Goal: Navigation & Orientation: Find specific page/section

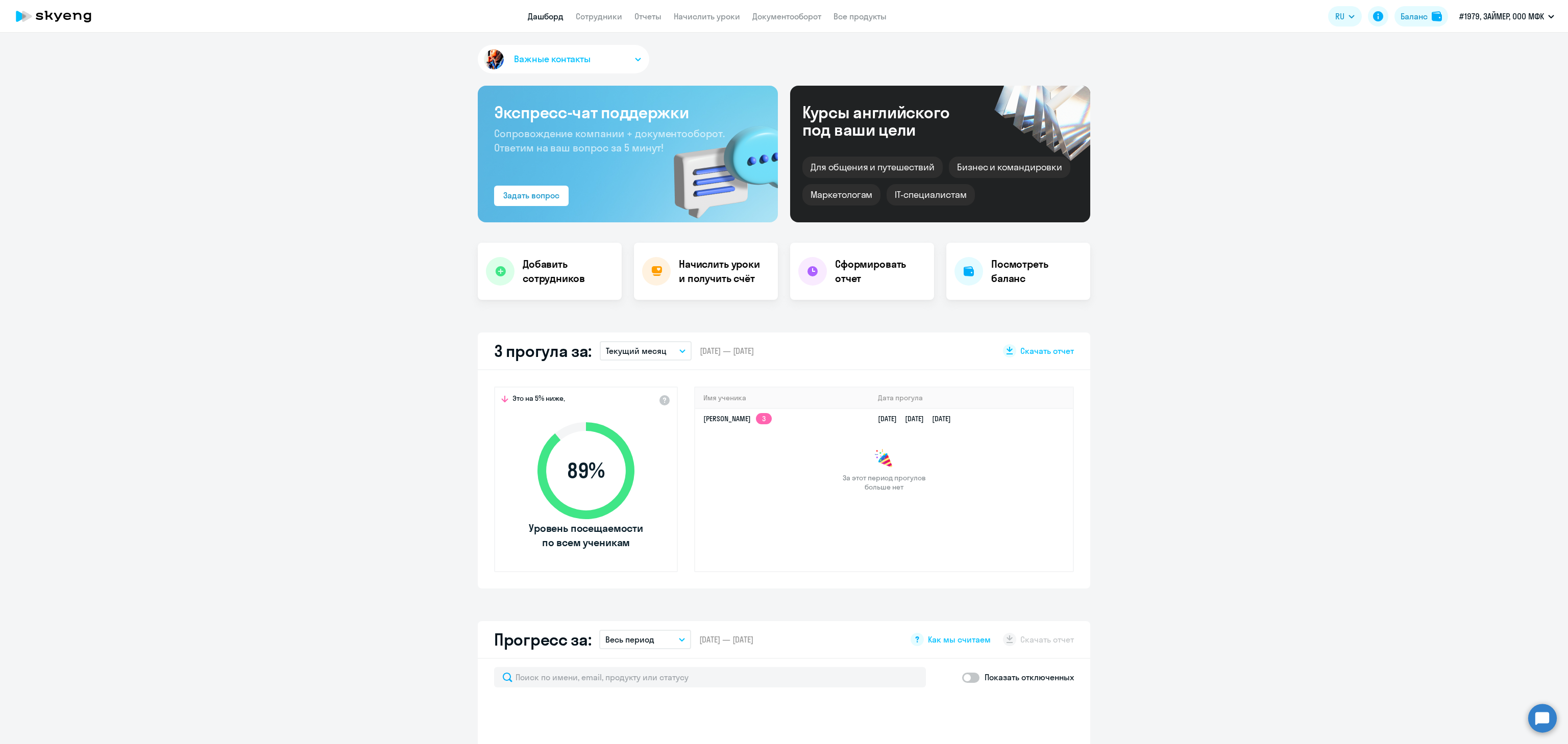
click at [620, 9] on app-header "Дашборд Сотрудники Отчеты Начислить уроки Документооборот Все продукты Дашборд …" at bounding box center [784, 16] width 1568 height 33
click at [607, 15] on link "Сотрудники" at bounding box center [599, 16] width 46 height 10
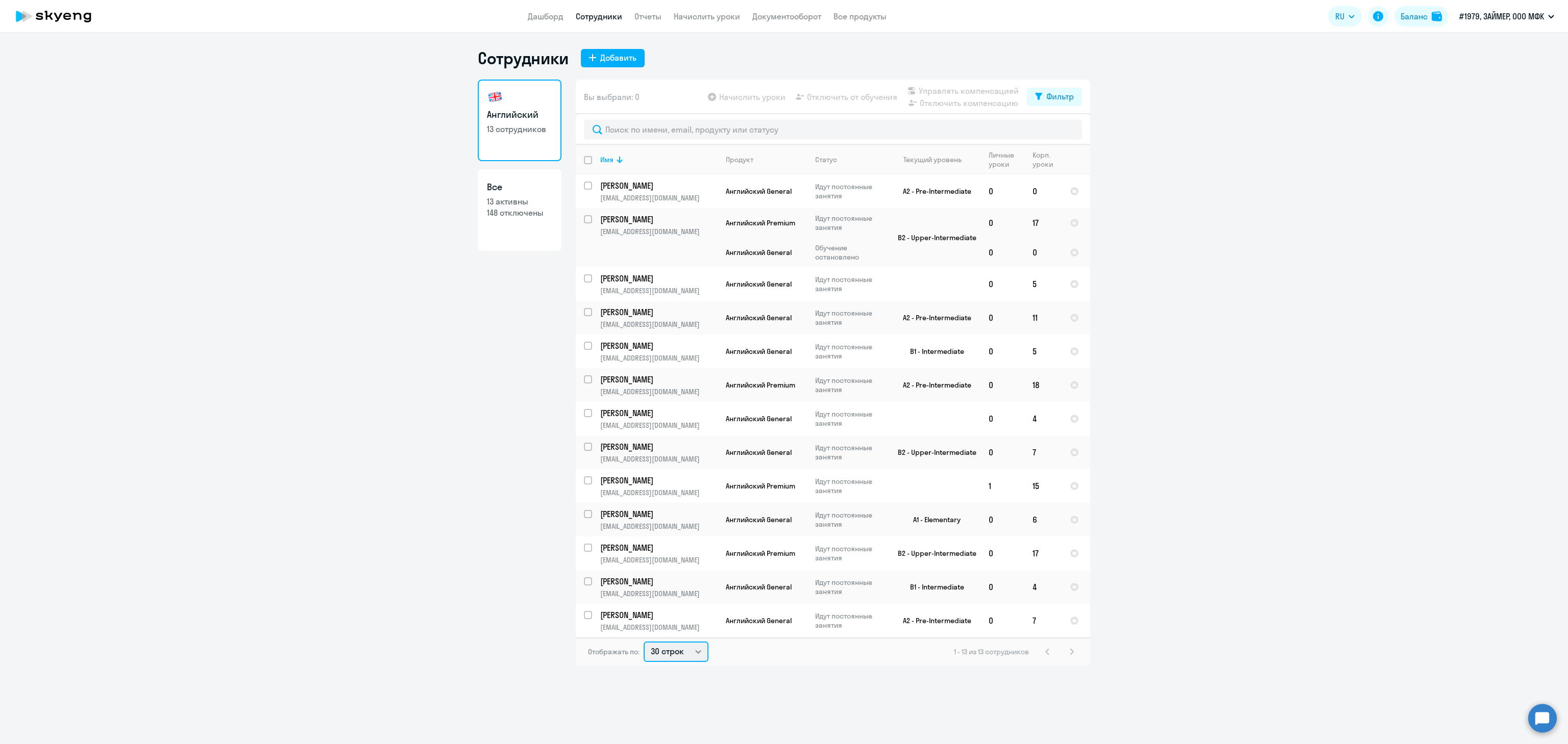
click at [688, 643] on select "30 строк 50 строк 100 строк" at bounding box center [676, 652] width 65 height 21
select select "50"
click at [643, 642] on select "30 строк 50 строк 100 строк" at bounding box center [676, 652] width 65 height 21
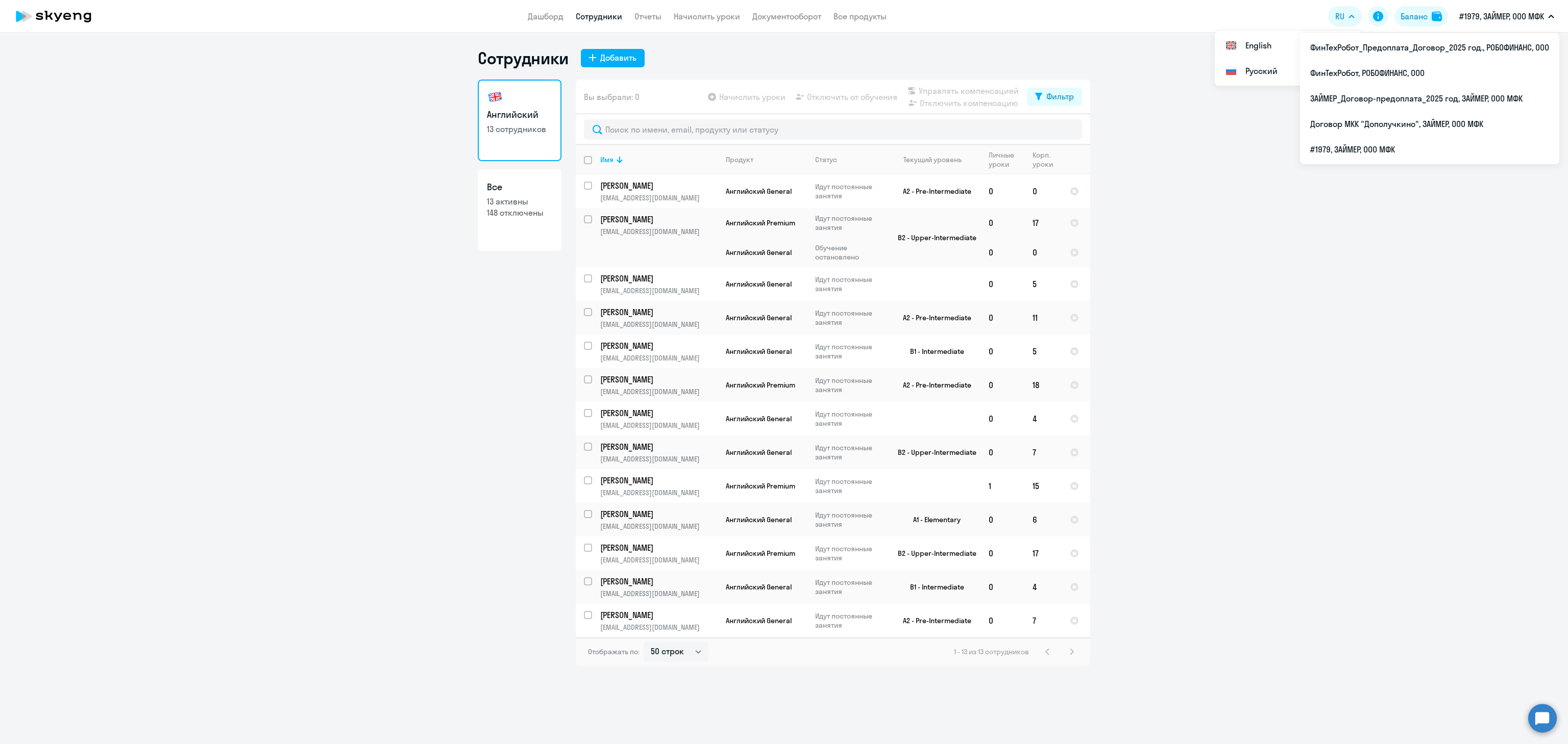
click at [1513, 15] on p "#1979, ЗАЙМЕР, ООО МФК" at bounding box center [1501, 16] width 85 height 12
click at [1492, 11] on p "#1979, ЗАЙМЕР, ООО МФК" at bounding box center [1501, 16] width 85 height 12
click at [1399, 86] on li "ЗАЙМЕР_Договор-предоплата_2025 год, ЗАЙМЕР, ООО МФК" at bounding box center [1430, 99] width 259 height 26
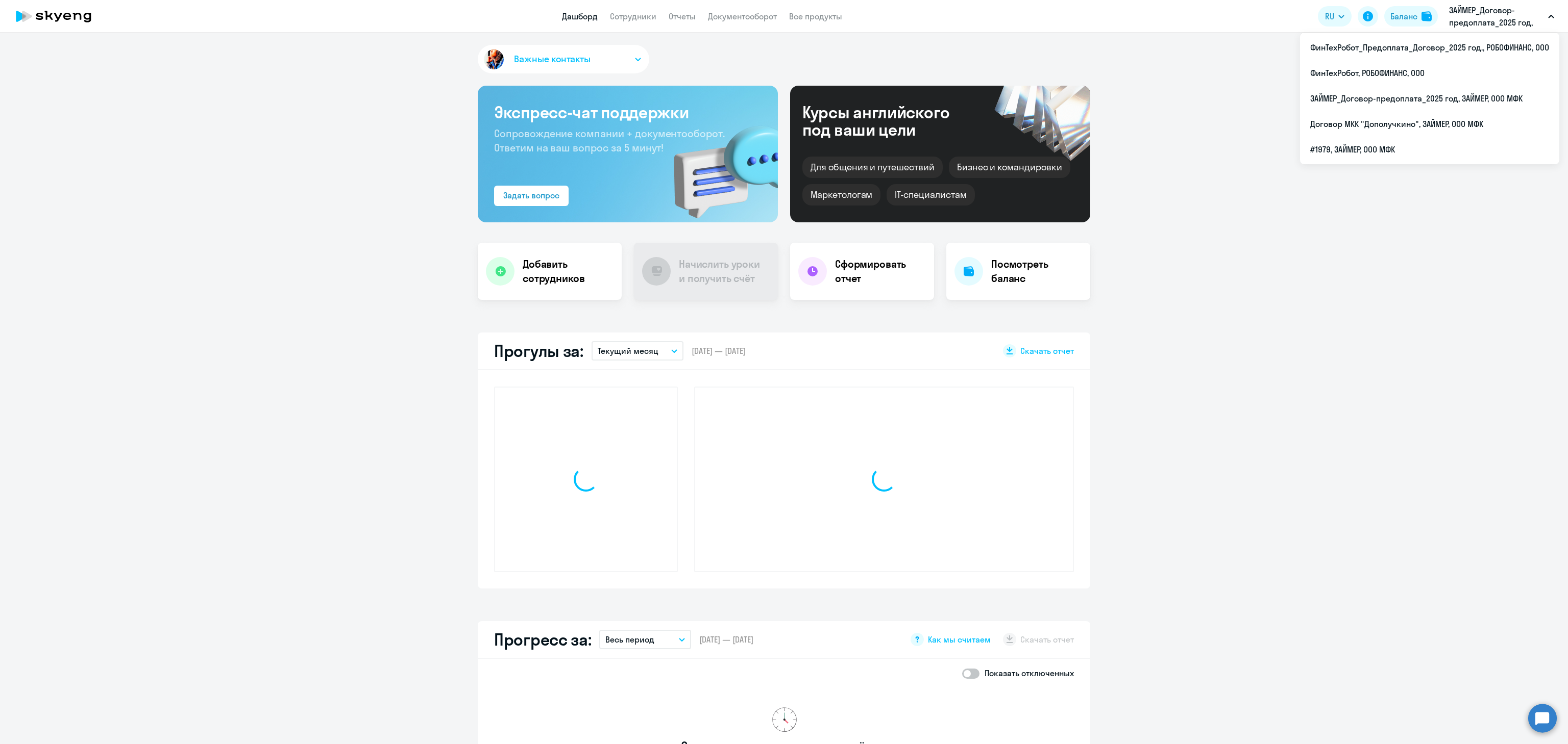
click at [1458, 18] on p "ЗАЙМЕР_Договор-предоплата_2025 год, ЗАЙМЕР, ООО МФК" at bounding box center [1497, 16] width 95 height 24
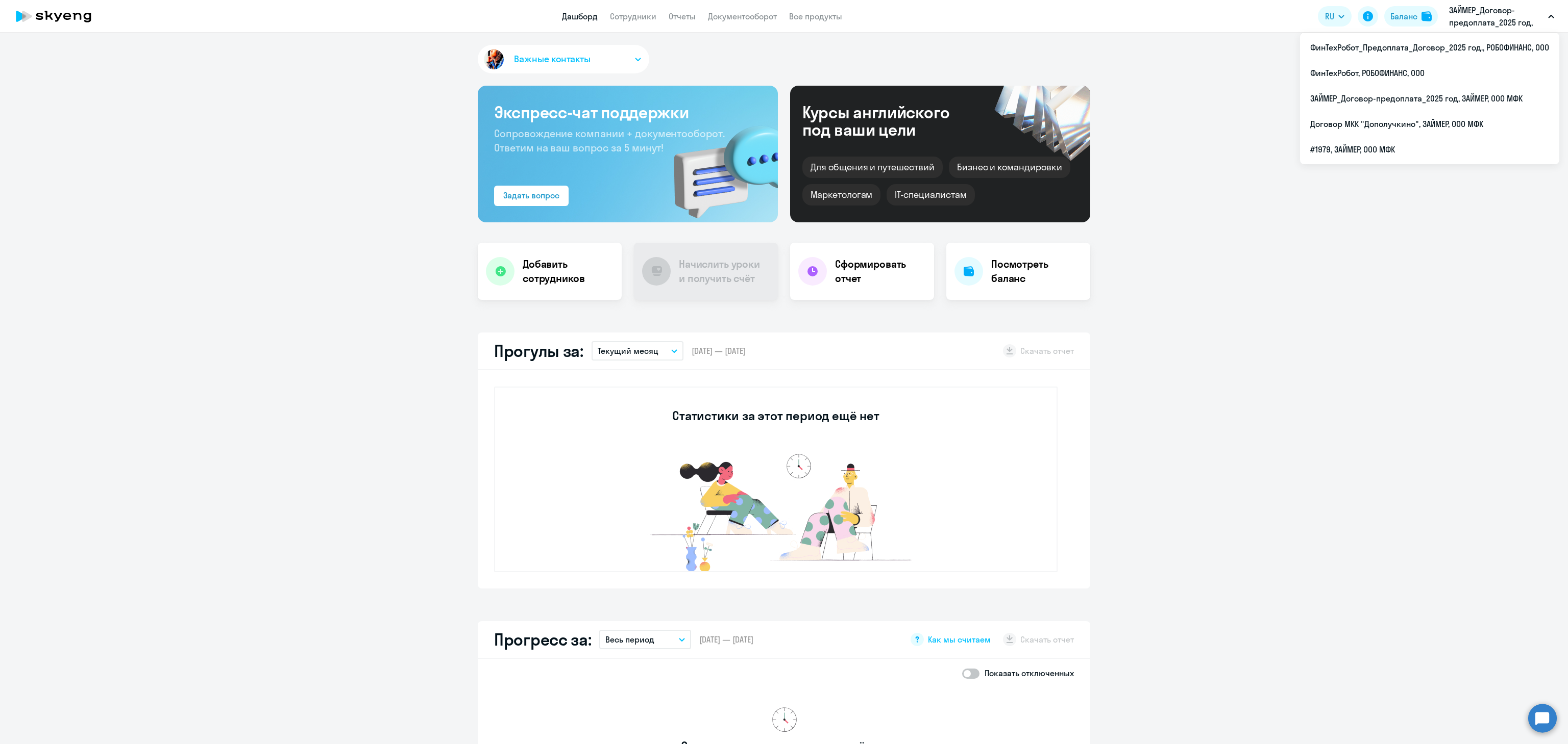
click at [1491, 11] on p "ЗАЙМЕР_Договор-предоплата_2025 год, ЗАЙМЕР, ООО МФК" at bounding box center [1497, 16] width 95 height 24
click at [1492, 11] on p "ЗАЙМЕР_Договор-предоплата_2025 год, ЗАЙМЕР, ООО МФК" at bounding box center [1497, 16] width 95 height 24
click at [1435, 76] on li "ФинТехРобот, РОБОФИНАНС, ООО" at bounding box center [1430, 73] width 259 height 26
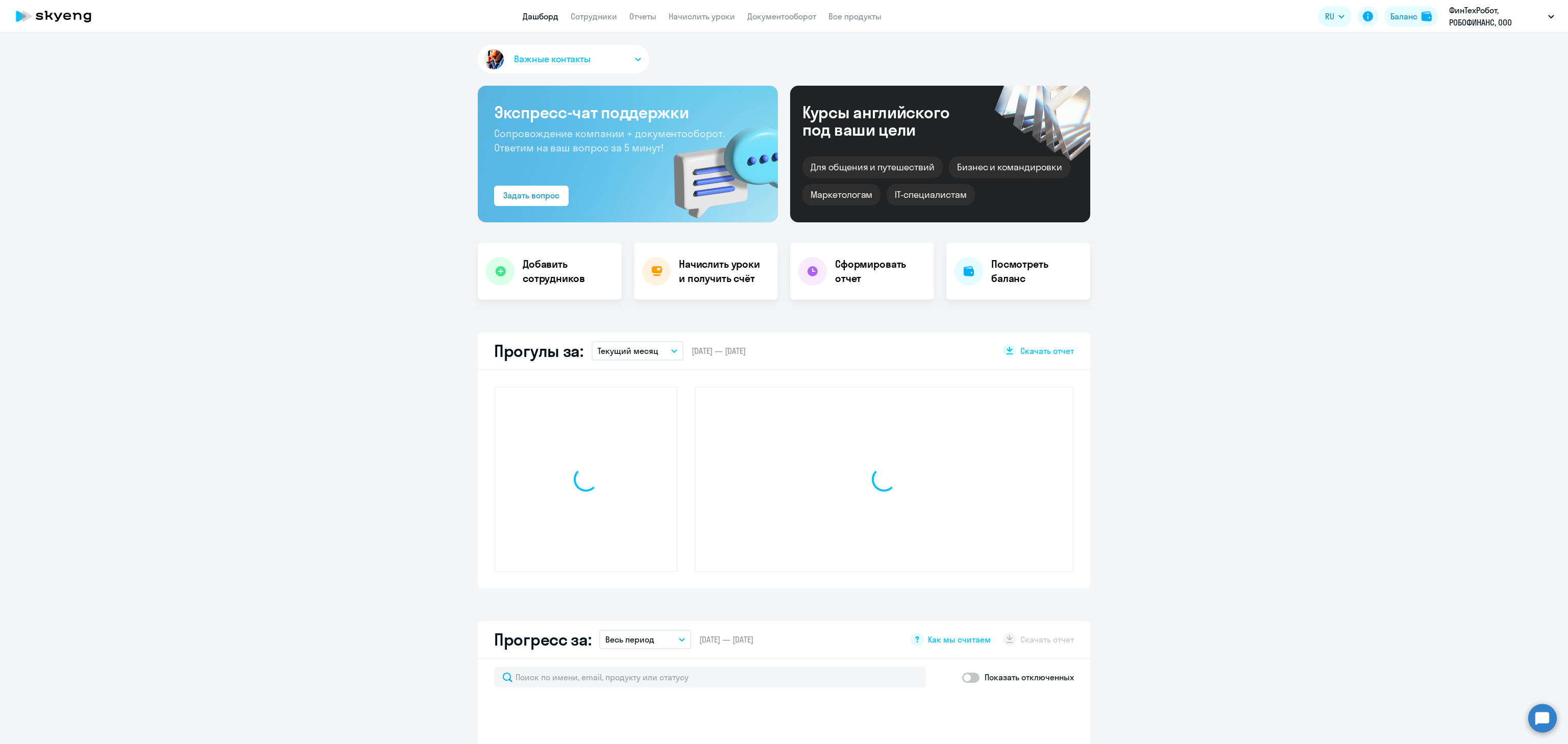
select select "30"
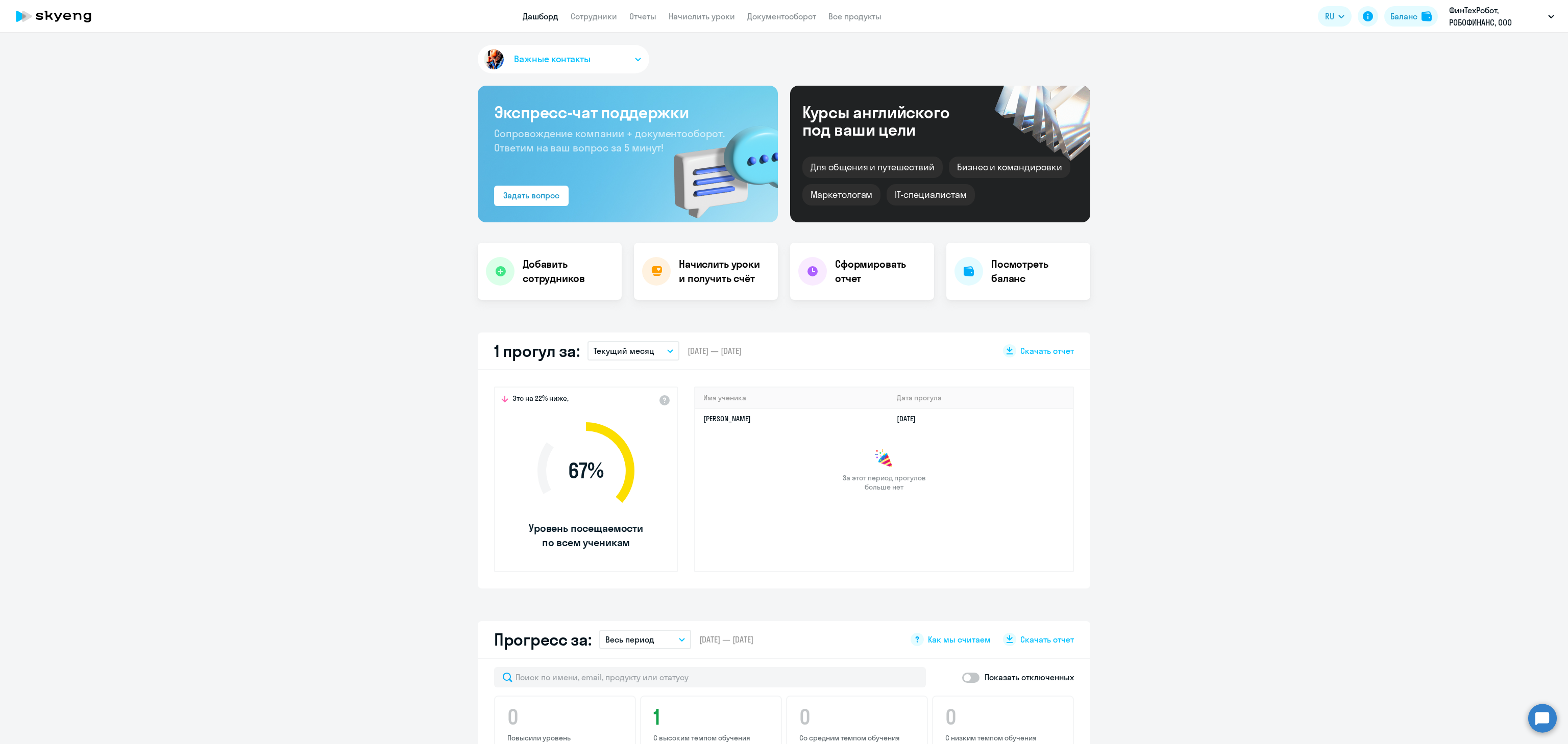
click at [586, 7] on app-header "Дашборд Сотрудники Отчеты Начислить уроки Документооборот Все продукты Дашборд …" at bounding box center [784, 16] width 1568 height 33
click at [586, 15] on link "Сотрудники" at bounding box center [593, 16] width 46 height 10
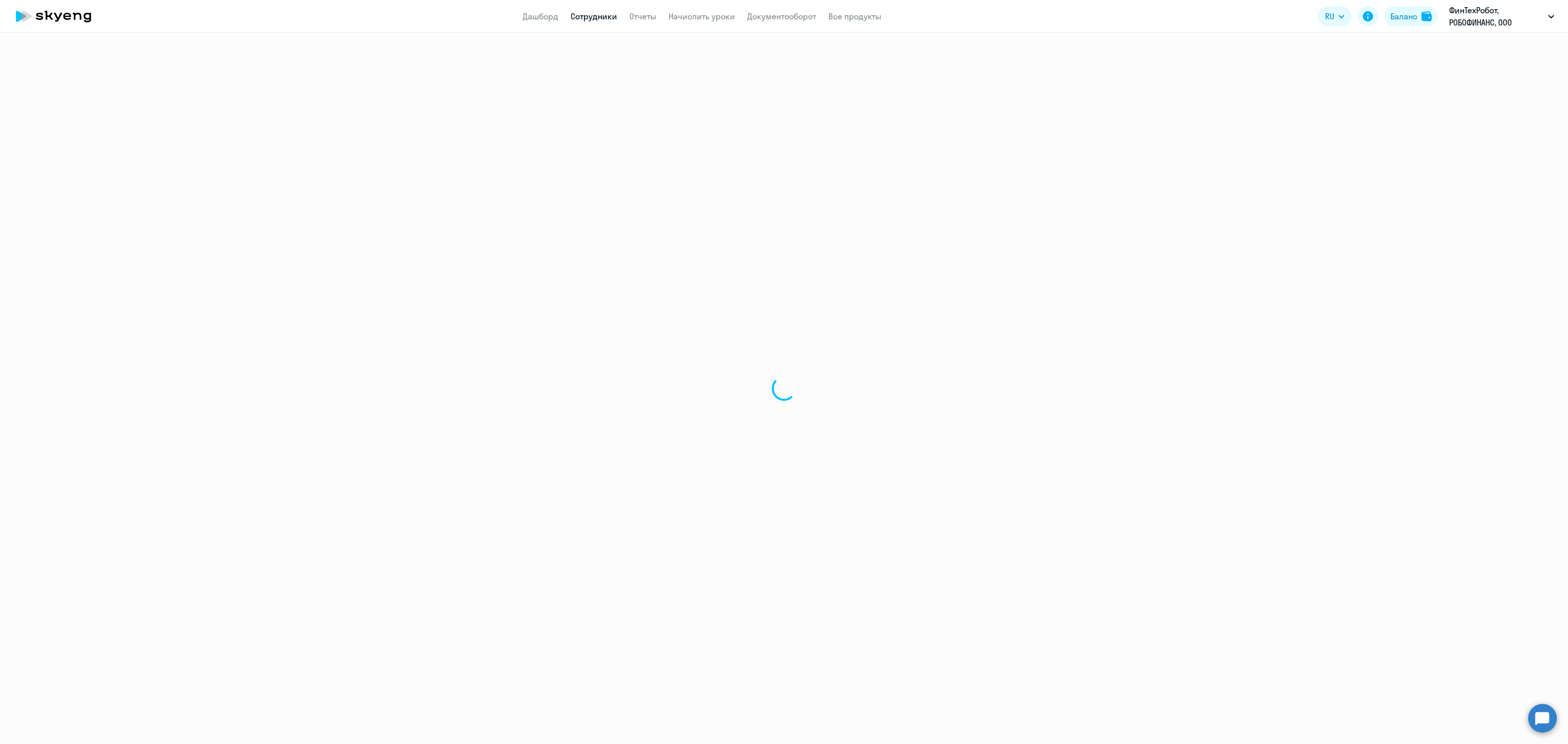
select select "30"
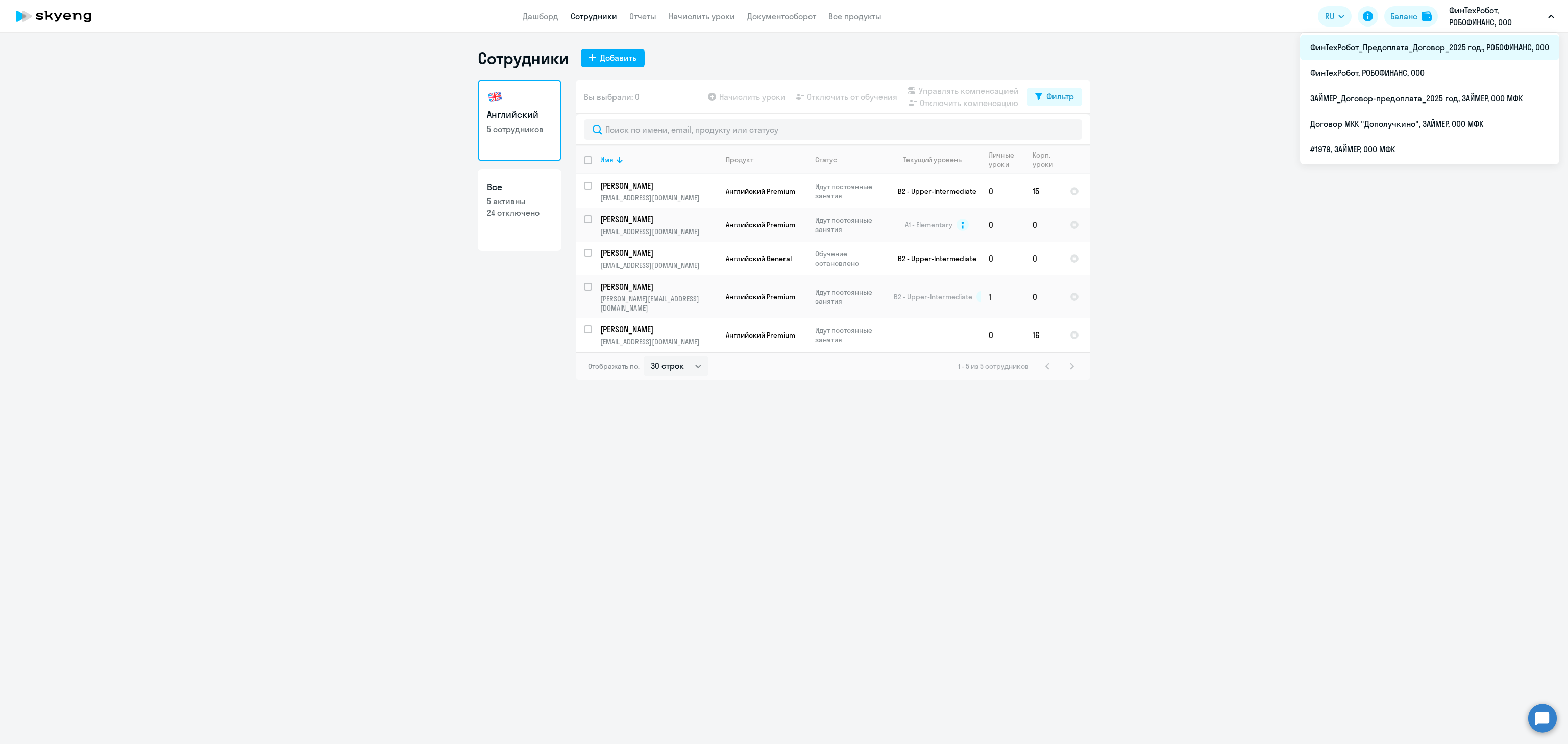
drag, startPoint x: 1449, startPoint y: 24, endPoint x: 1451, endPoint y: 43, distance: 19.1
click at [1451, 29] on div "ФинТехРобот, РОБОФИНАНС, ООО ФинТехРобот_Предоплата_Договор_2025 год., РОБОФИНА…" at bounding box center [1502, 16] width 116 height 24
click at [1479, 54] on li "ФинТехРобот_Предоплата_Договор_2025 год., РОБОФИНАНС, ООО" at bounding box center [1430, 47] width 259 height 26
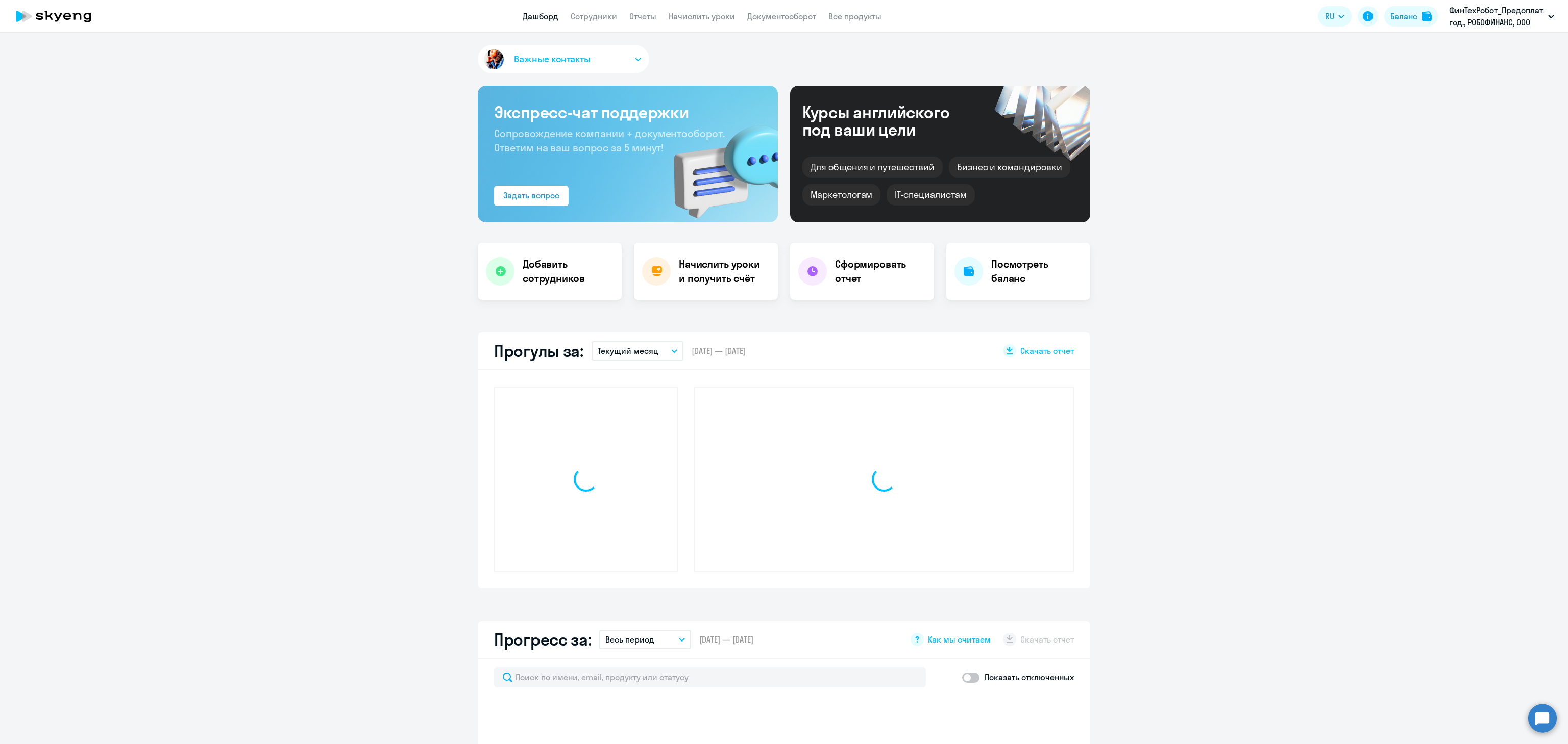
select select "30"
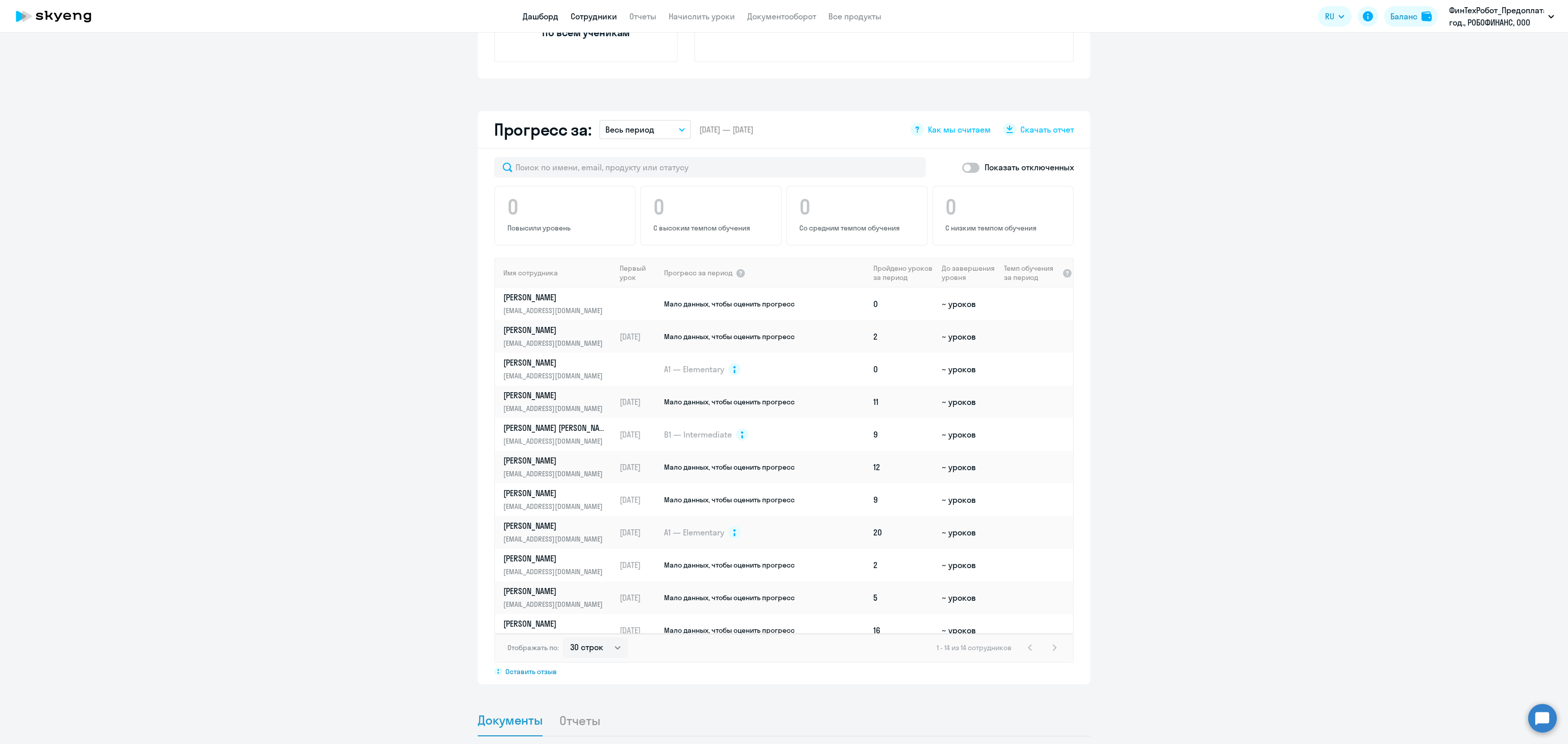
click at [586, 16] on link "Сотрудники" at bounding box center [593, 16] width 46 height 10
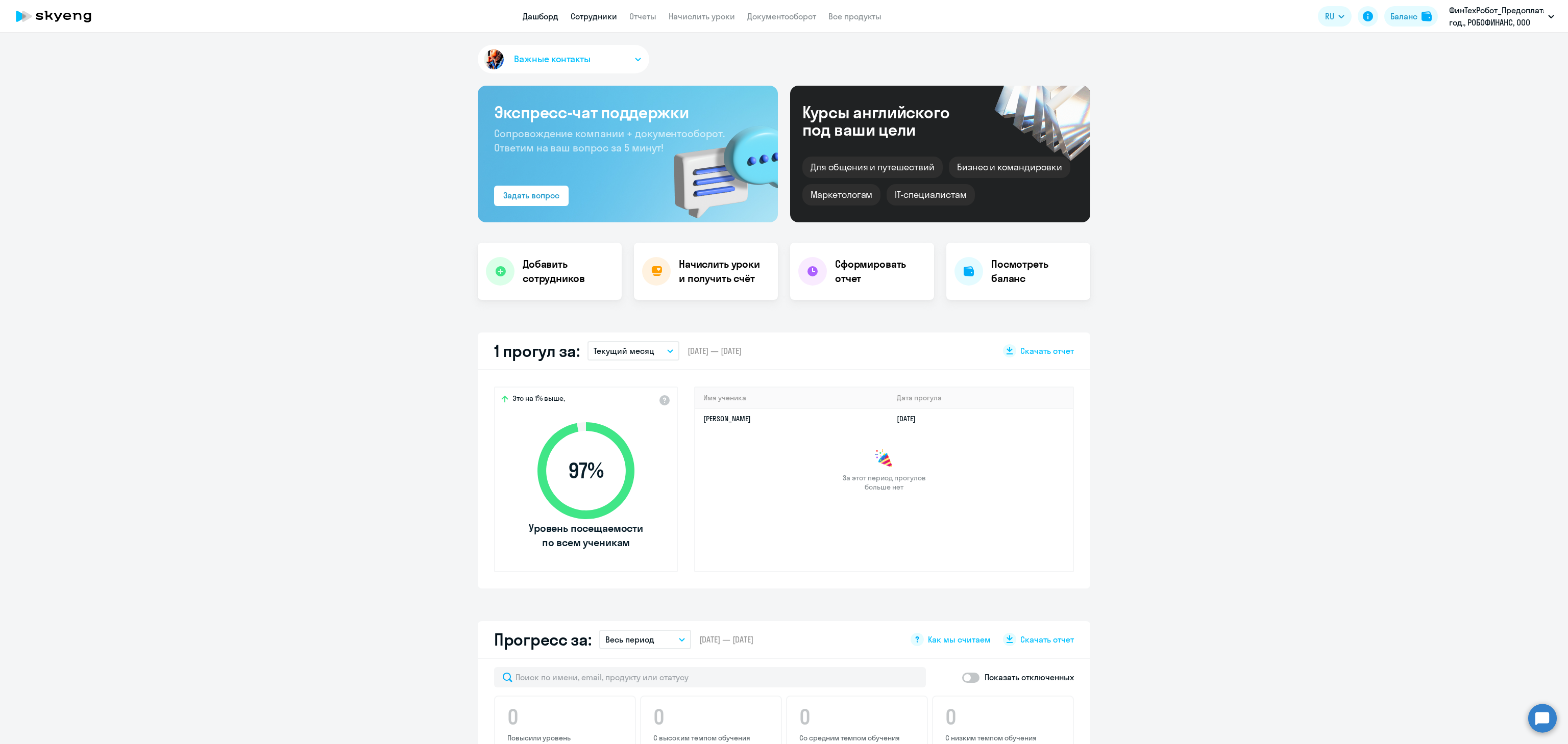
select select "30"
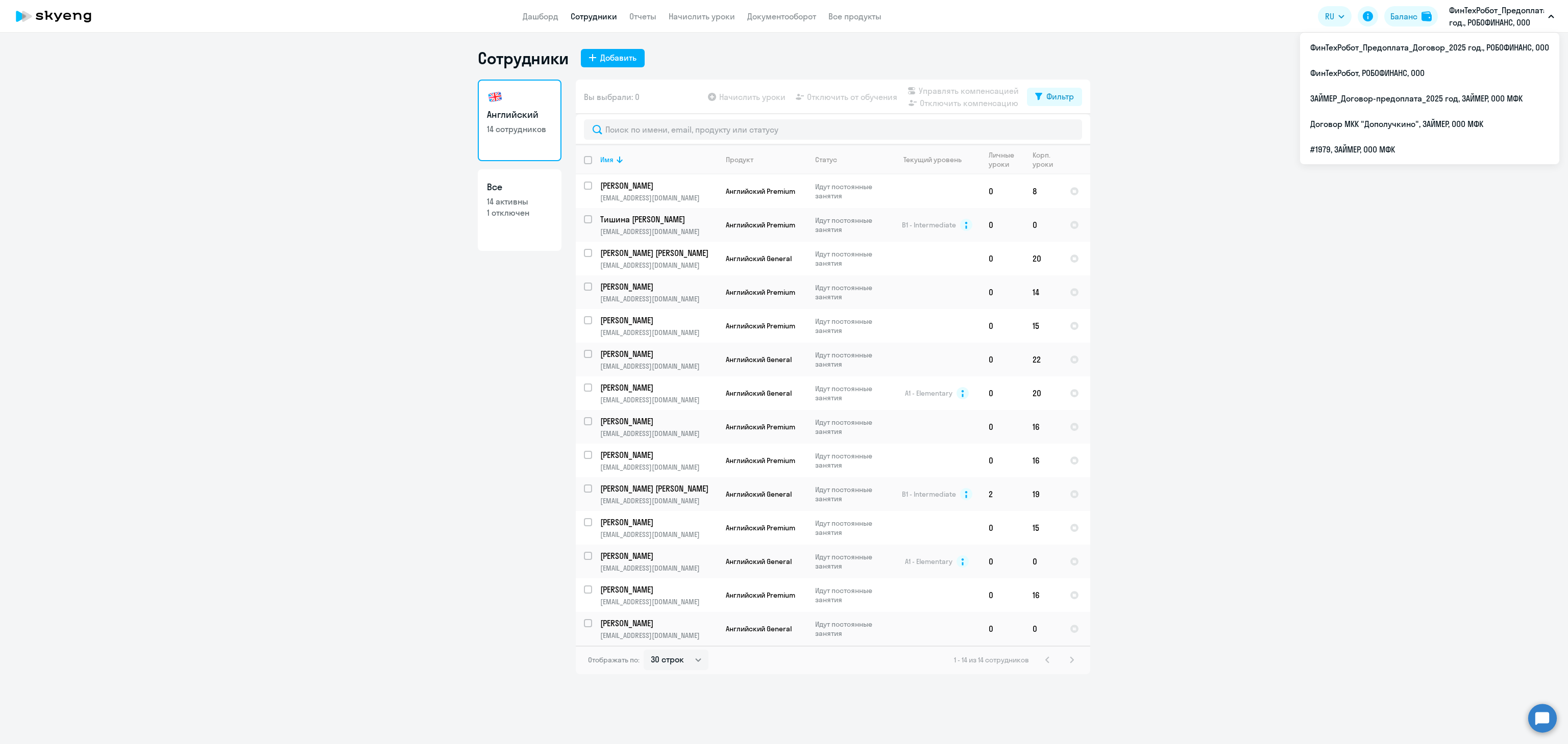
click at [1496, 12] on p "ФинТехРобот_Предоплата_Договор_2025 год., РОБОФИНАНС, ООО" at bounding box center [1497, 16] width 95 height 24
